Goal: Task Accomplishment & Management: Manage account settings

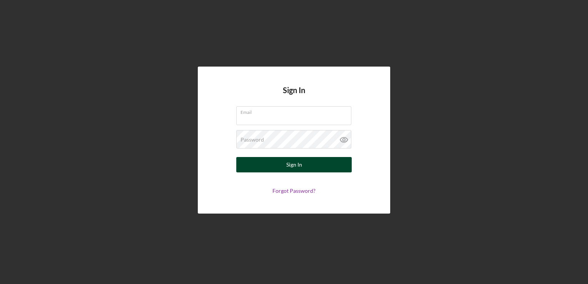
type input "[PERSON_NAME][EMAIL_ADDRESS][DOMAIN_NAME]"
click at [289, 166] on div "Sign In" at bounding box center [294, 164] width 16 height 15
